Goal: Information Seeking & Learning: Check status

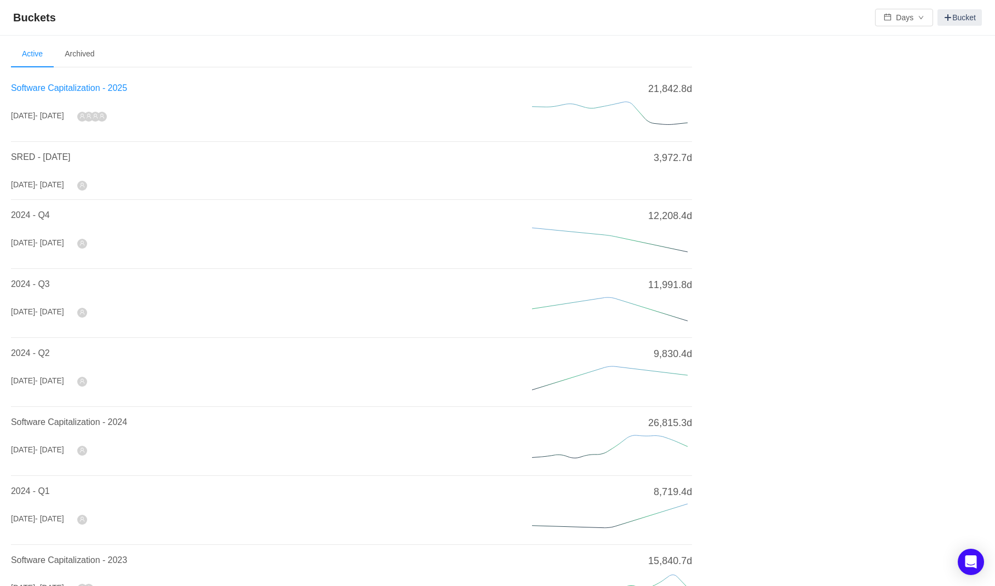
click at [107, 90] on span "Software Capitalization - 2025" at bounding box center [69, 87] width 116 height 9
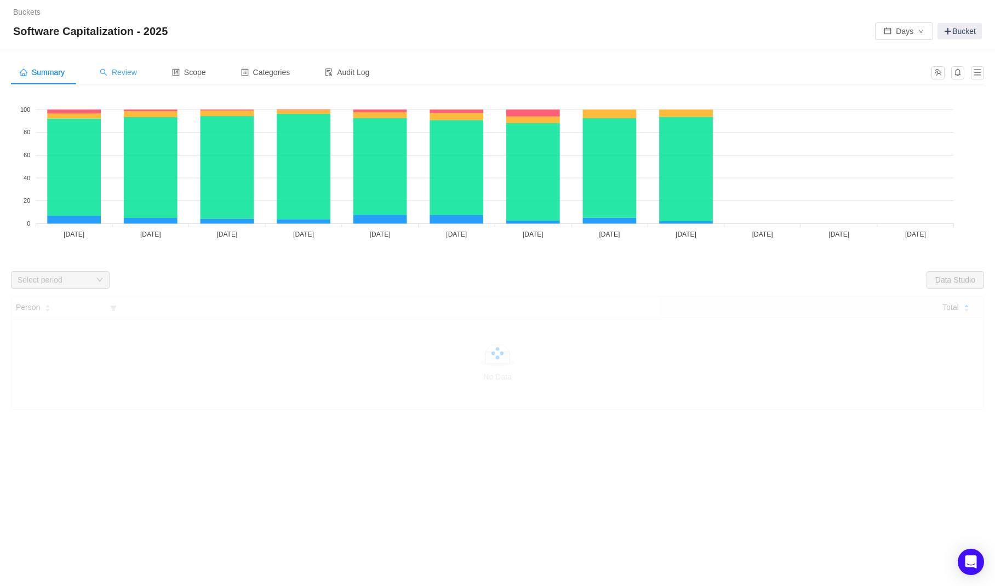
click at [116, 74] on span "Review" at bounding box center [118, 72] width 37 height 9
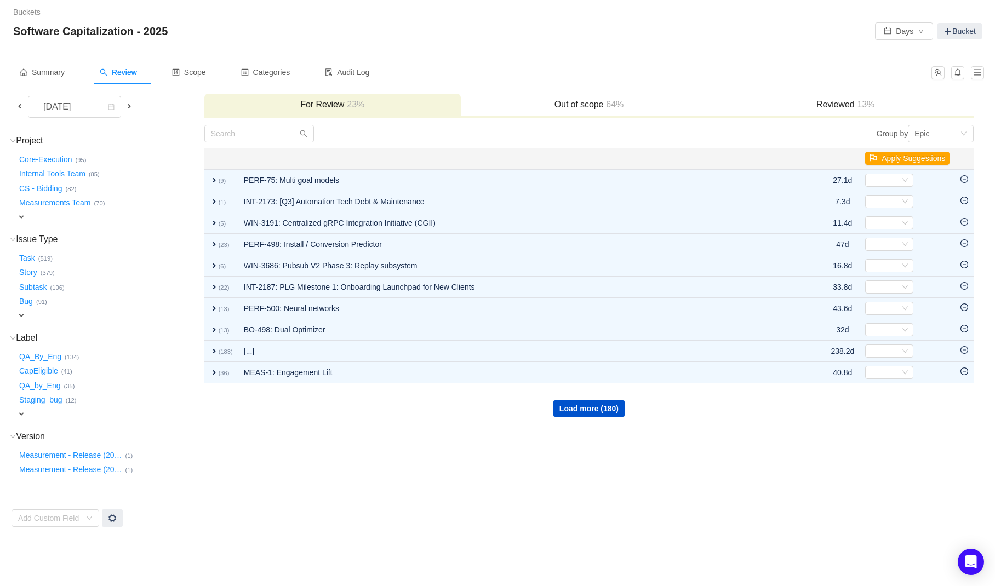
click at [19, 218] on span "expand" at bounding box center [21, 217] width 9 height 9
click at [65, 216] on div "Select value" at bounding box center [64, 218] width 87 height 11
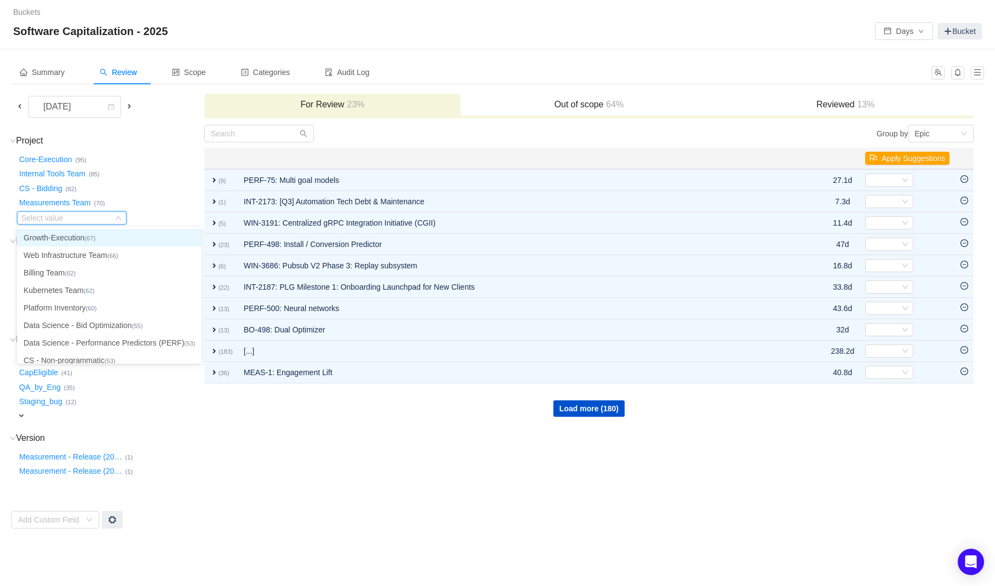
click at [76, 235] on li "Growth-Execution (67)" at bounding box center [109, 238] width 185 height 18
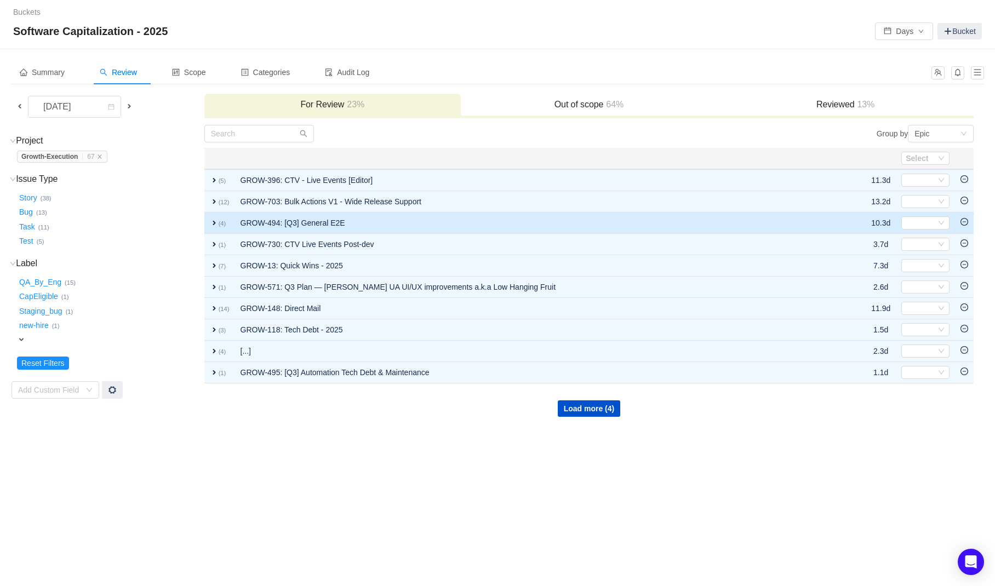
click at [213, 221] on span "expand" at bounding box center [214, 223] width 9 height 9
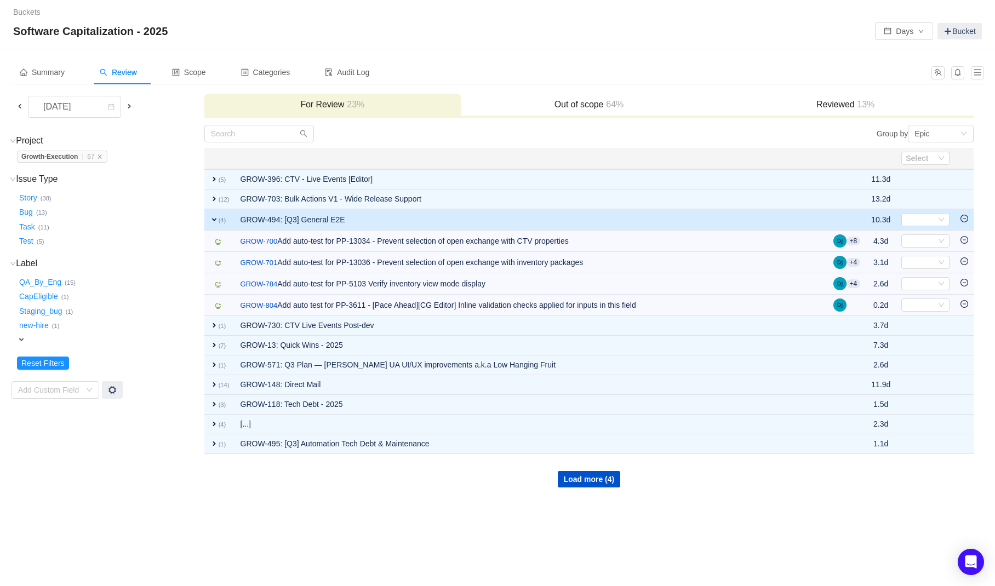
click at [968, 219] on td at bounding box center [964, 219] width 19 height 21
click at [965, 219] on icon "icon: minus-circle" at bounding box center [963, 218] width 3 height 1
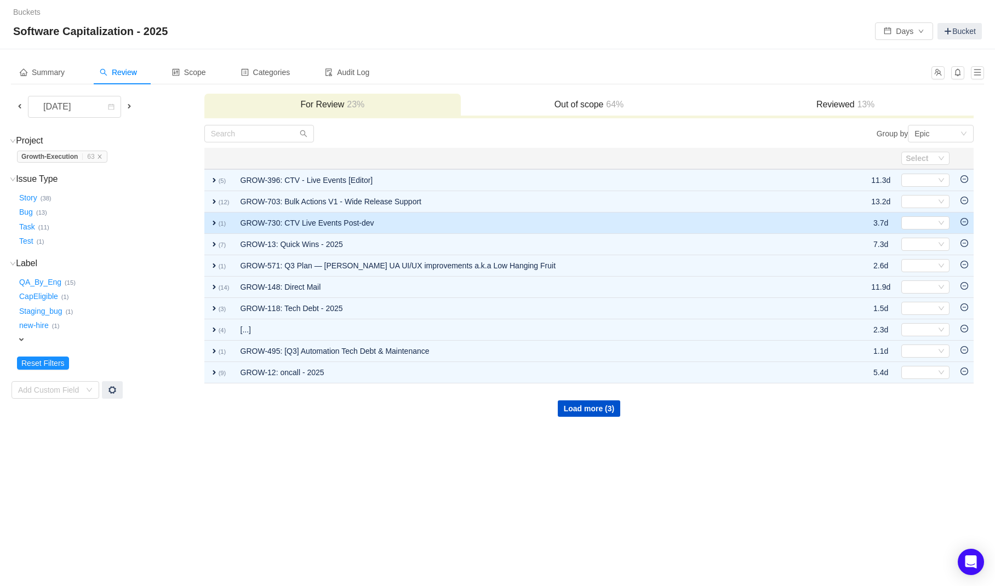
click at [210, 220] on span "expand" at bounding box center [214, 223] width 9 height 9
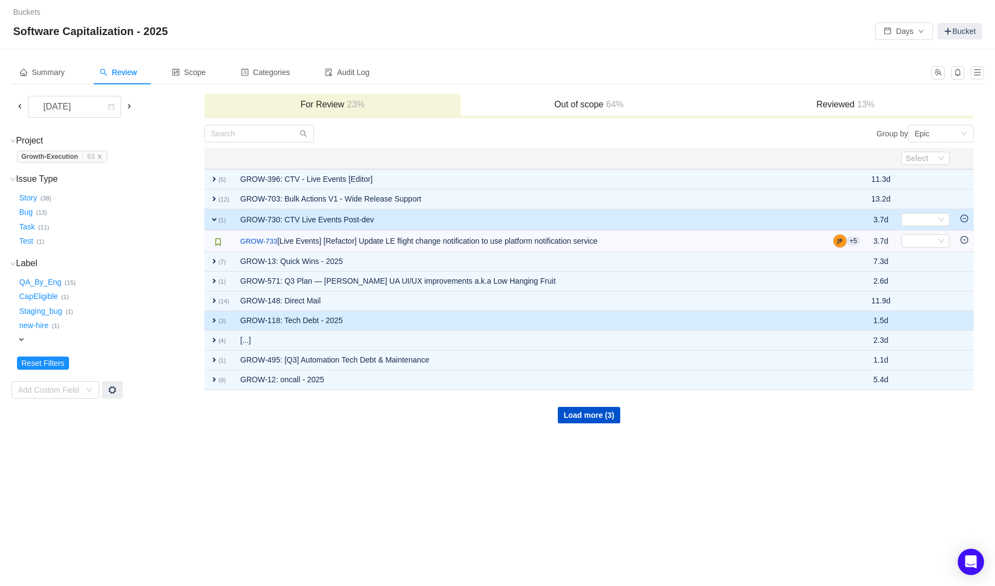
click at [210, 319] on span "expand" at bounding box center [214, 320] width 9 height 9
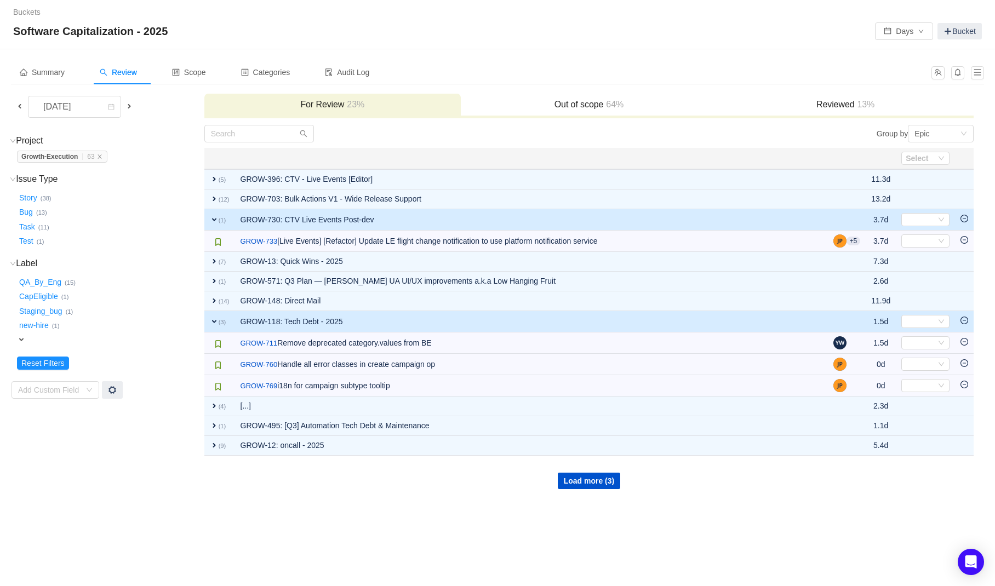
click at [962, 321] on icon "icon: minus-circle" at bounding box center [964, 321] width 8 height 8
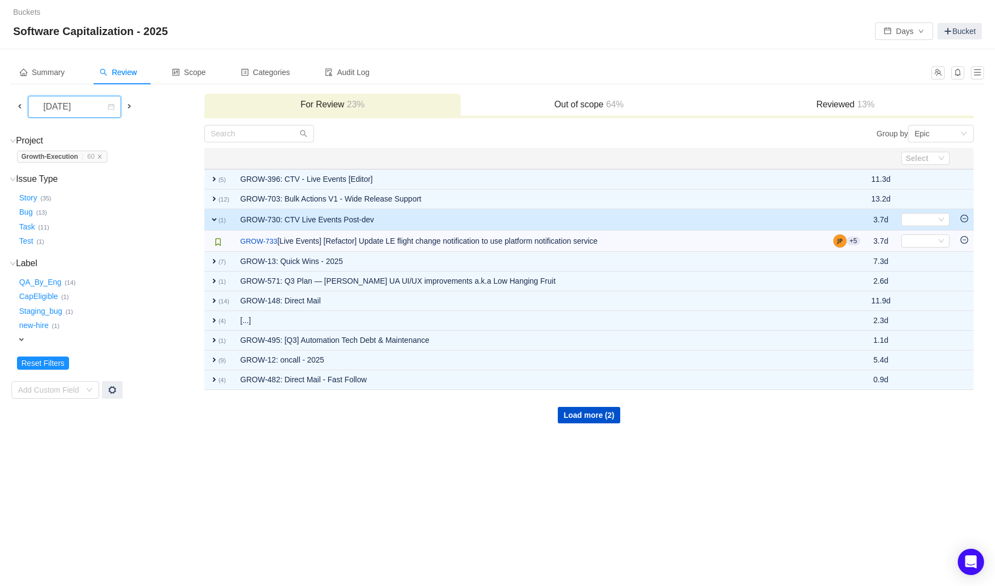
click at [28, 111] on div "[DATE]" at bounding box center [74, 107] width 93 height 22
click at [15, 107] on span at bounding box center [19, 106] width 13 height 13
